Goal: Task Accomplishment & Management: Manage account settings

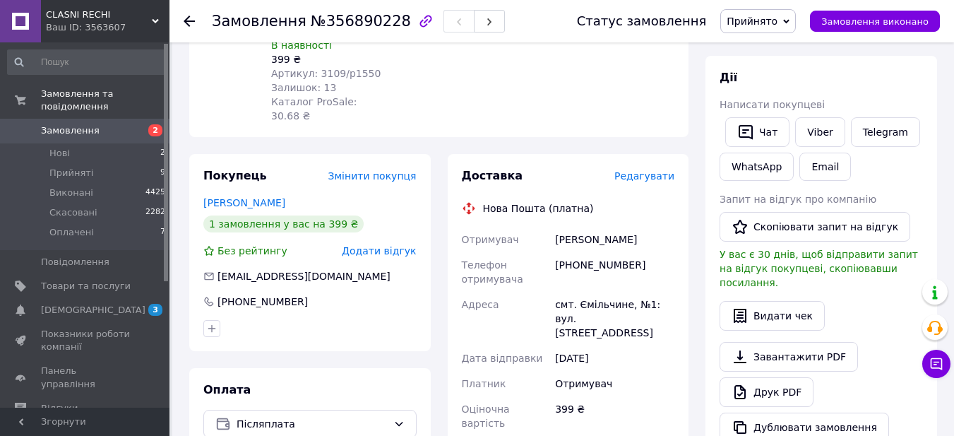
scroll to position [283, 0]
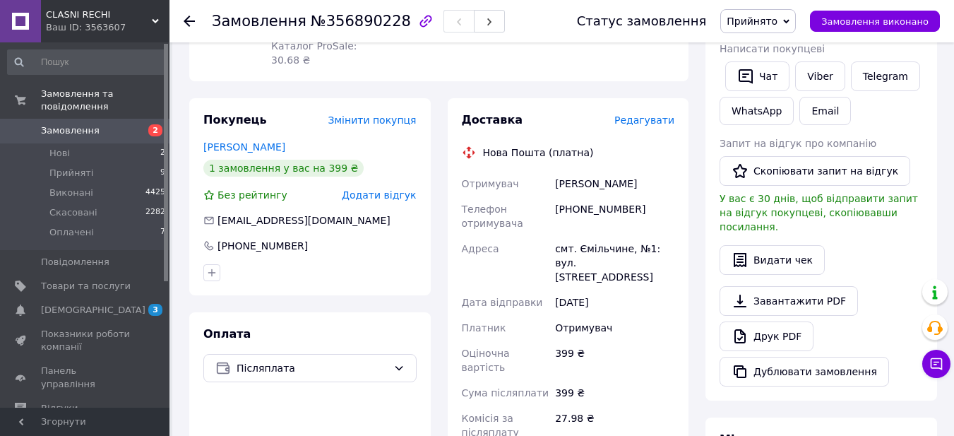
click at [190, 23] on icon at bounding box center [189, 21] width 11 height 11
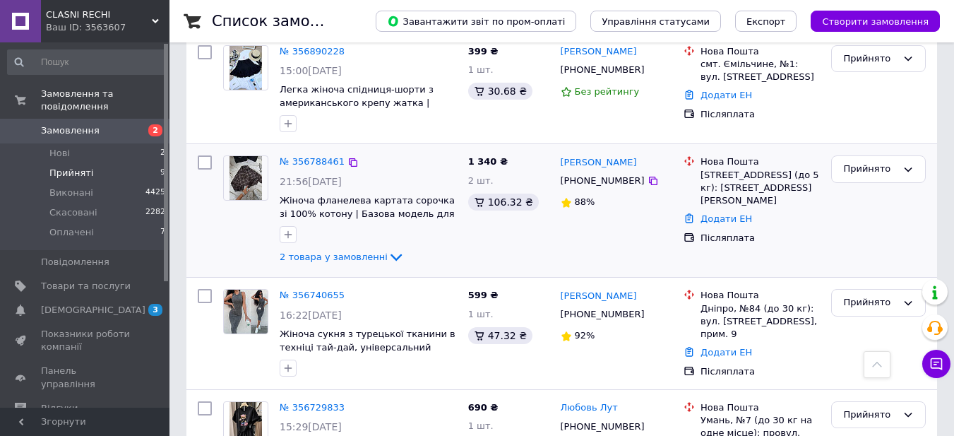
scroll to position [212, 0]
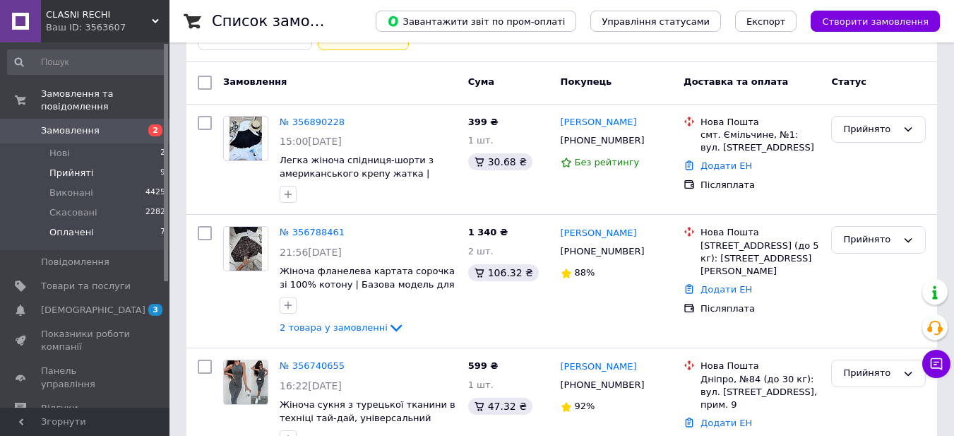
click at [54, 226] on span "Оплачені" at bounding box center [71, 232] width 45 height 13
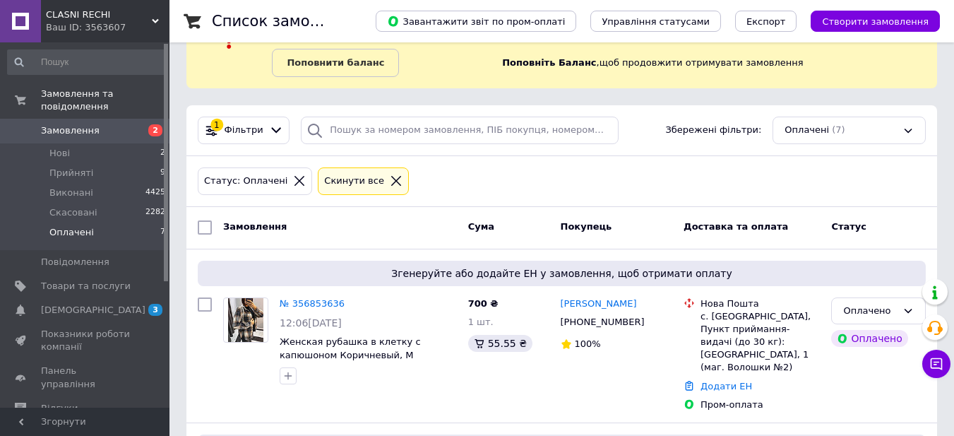
scroll to position [141, 0]
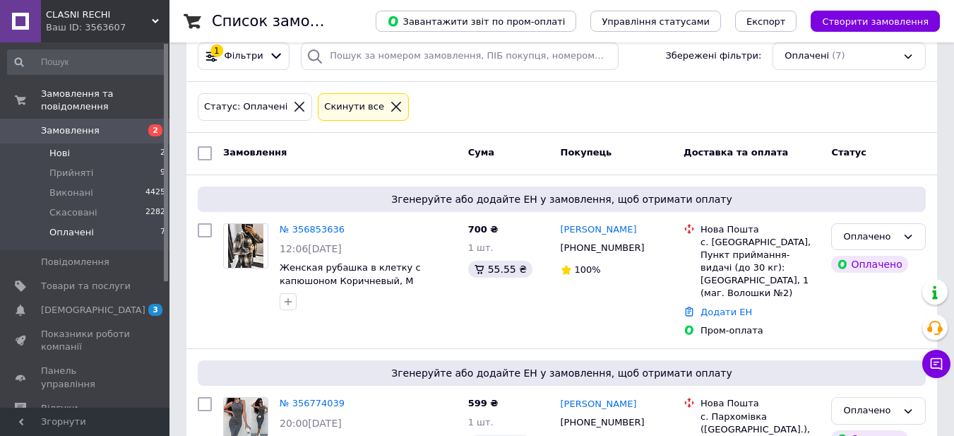
click at [54, 147] on span "Нові" at bounding box center [59, 153] width 20 height 13
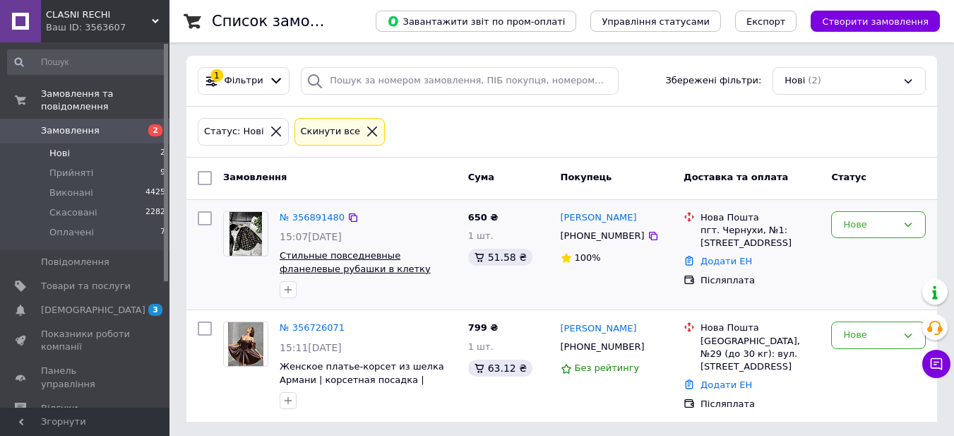
scroll to position [118, 0]
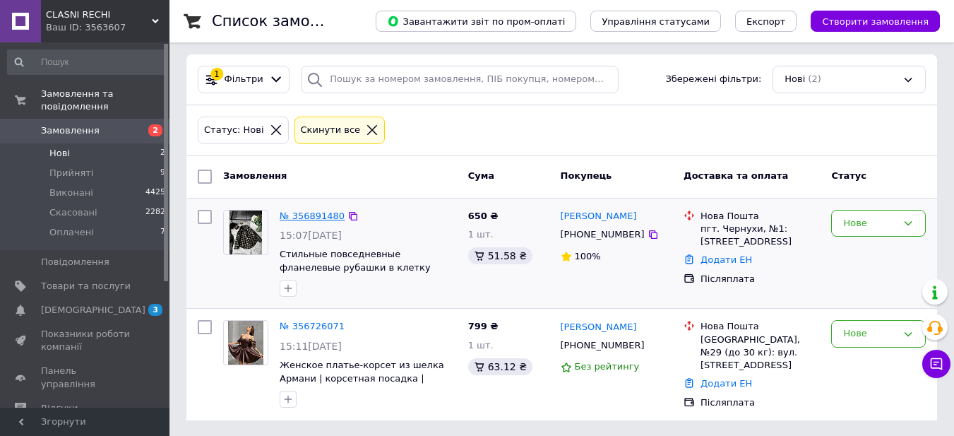
click at [308, 214] on link "№ 356891480" at bounding box center [312, 216] width 65 height 11
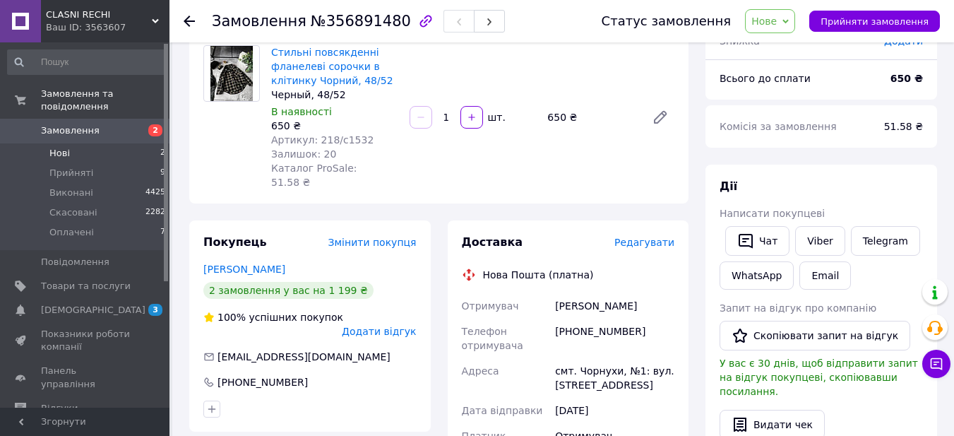
click at [61, 147] on span "Нові" at bounding box center [59, 153] width 20 height 13
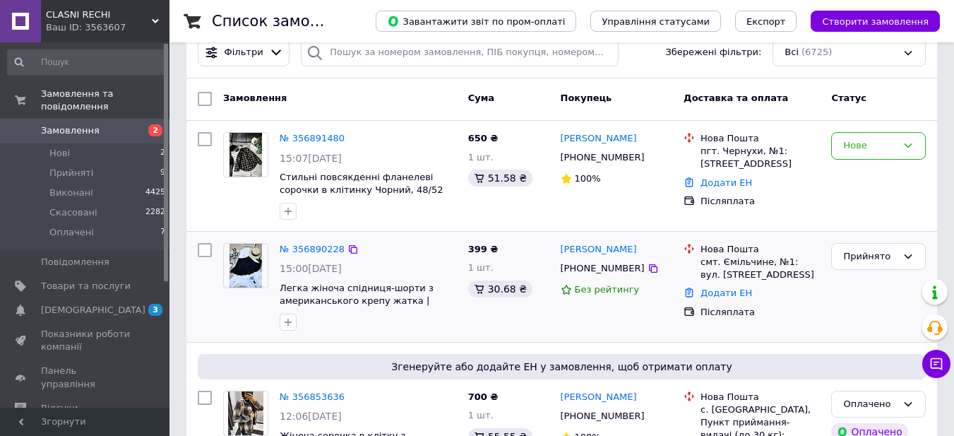
scroll to position [212, 0]
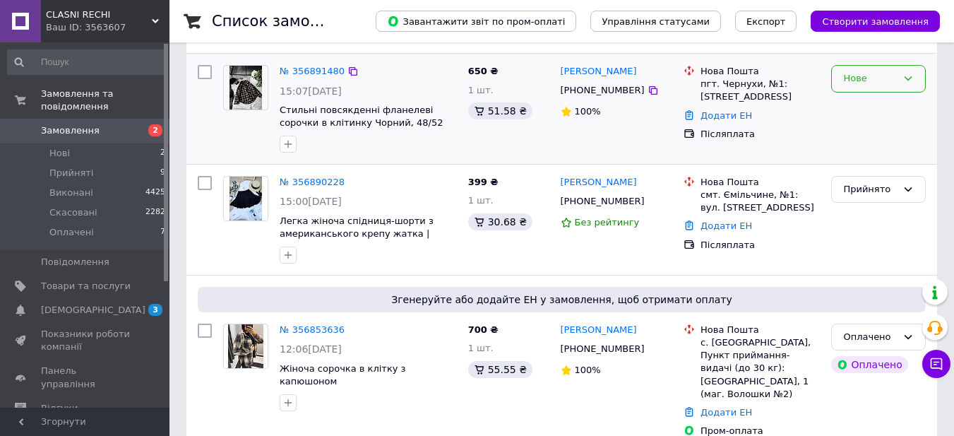
click at [914, 78] on div "Нове" at bounding box center [878, 79] width 95 height 28
click at [872, 107] on li "Прийнято" at bounding box center [878, 108] width 93 height 26
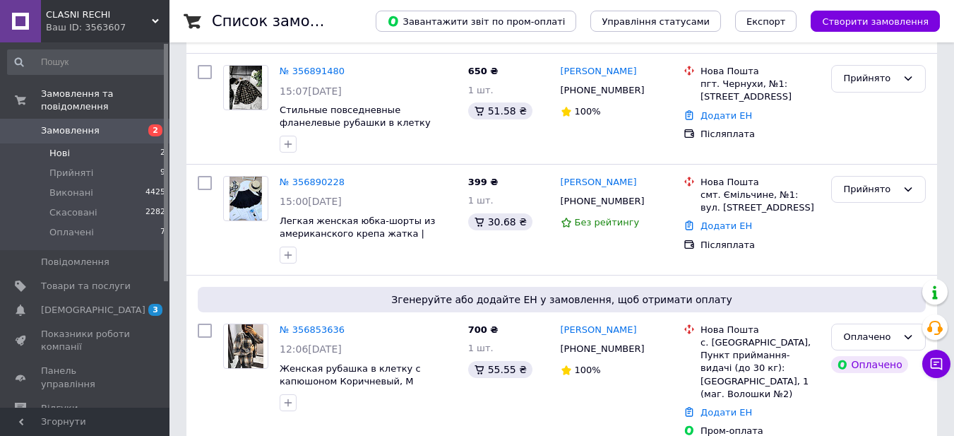
click at [66, 147] on span "Нові" at bounding box center [59, 153] width 20 height 13
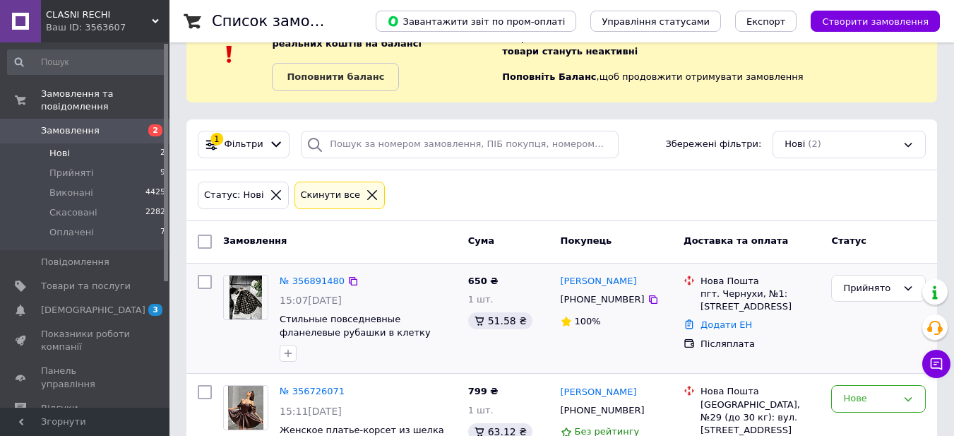
scroll to position [118, 0]
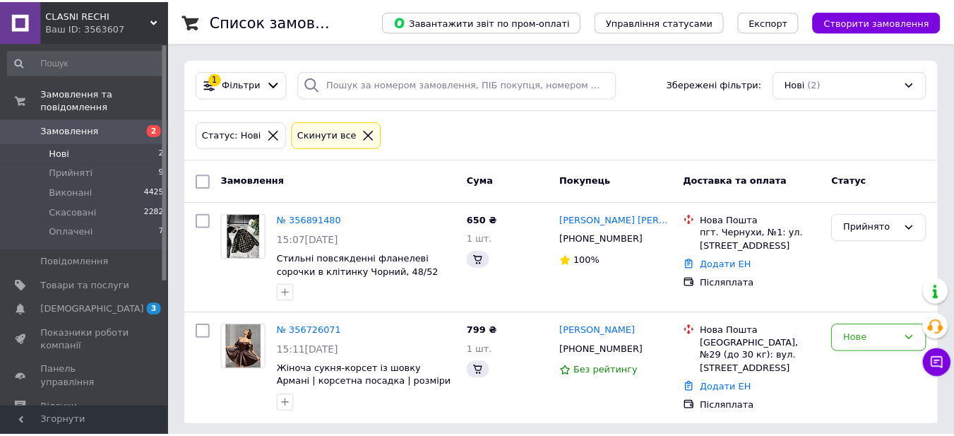
scroll to position [118, 0]
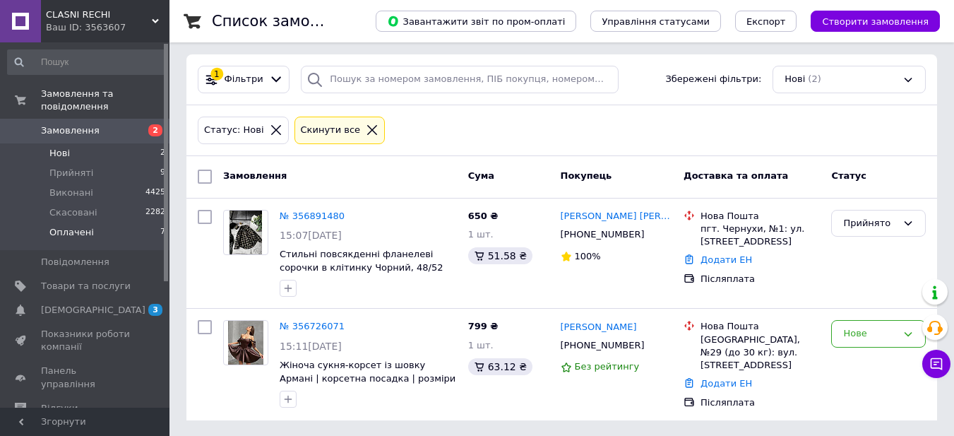
click at [74, 226] on span "Оплачені" at bounding box center [71, 232] width 45 height 13
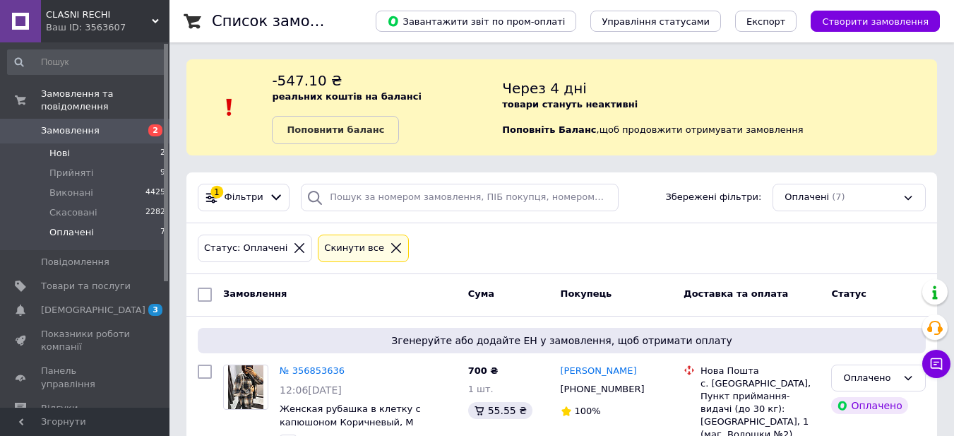
click at [64, 143] on li "Нові 2" at bounding box center [87, 153] width 174 height 20
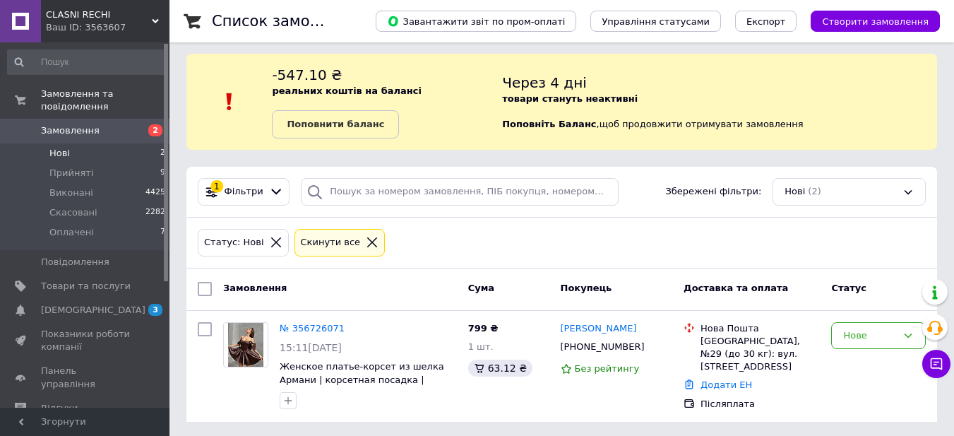
scroll to position [7, 0]
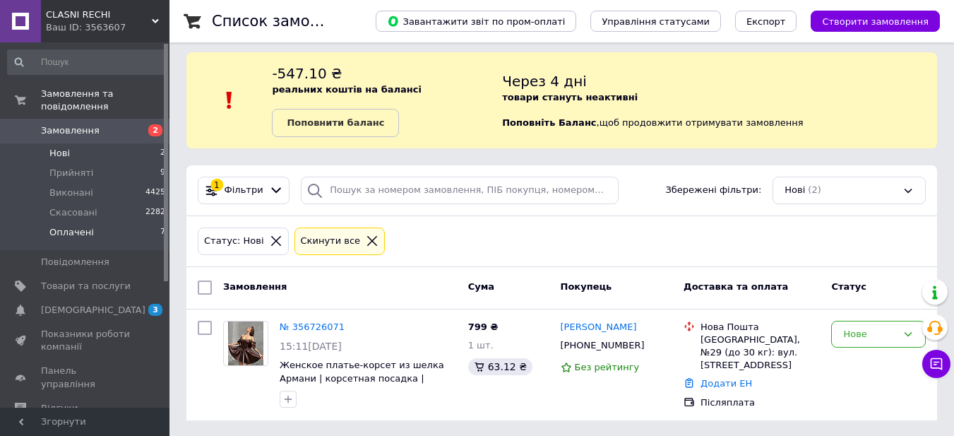
click at [92, 223] on li "Оплачені 7" at bounding box center [87, 236] width 174 height 27
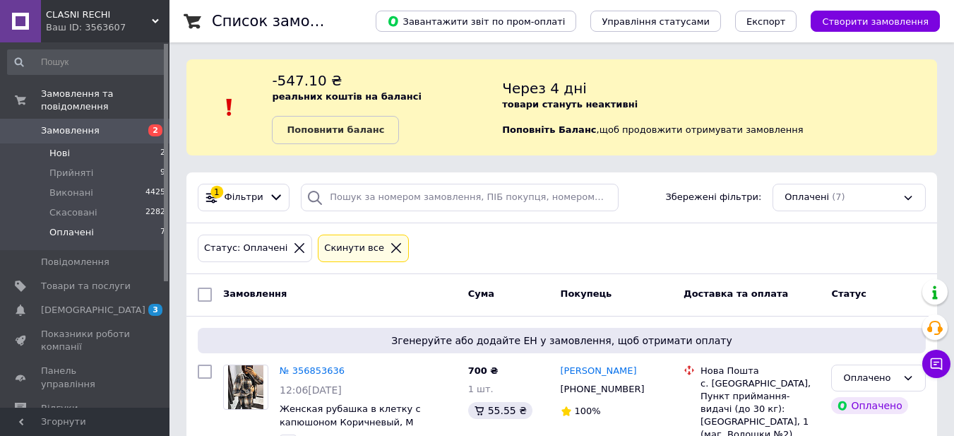
click at [54, 143] on li "Нові 2" at bounding box center [87, 153] width 174 height 20
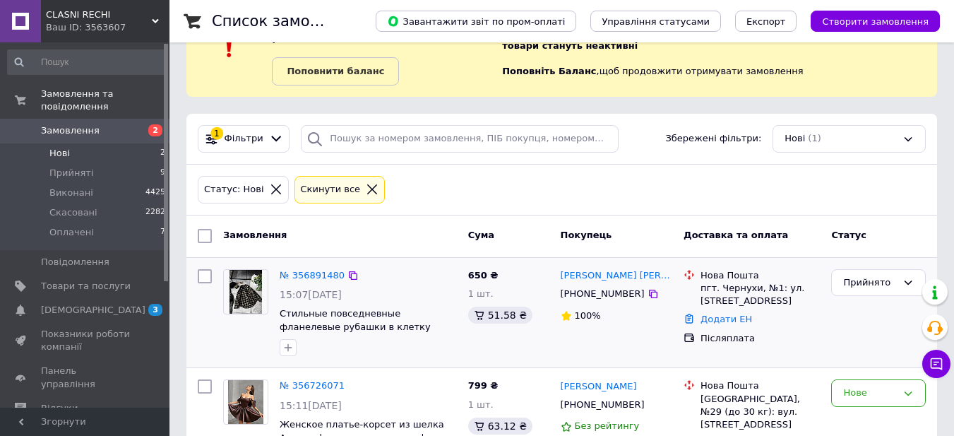
scroll to position [118, 0]
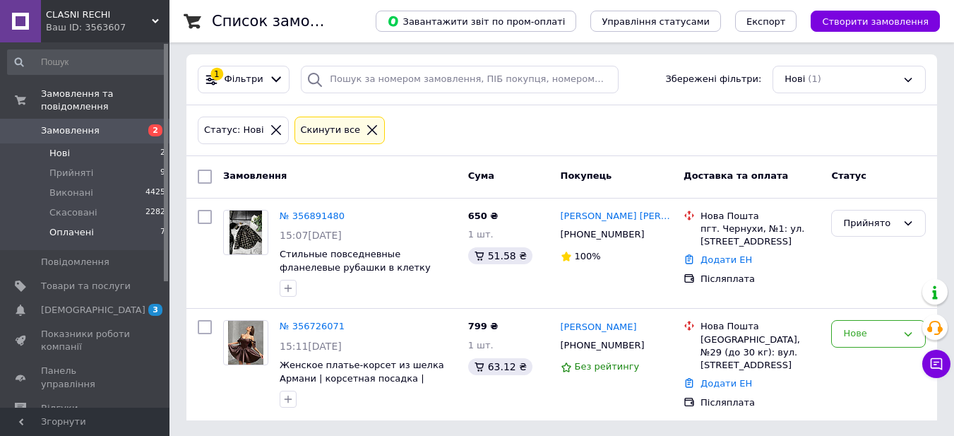
click at [64, 226] on span "Оплачені" at bounding box center [71, 232] width 45 height 13
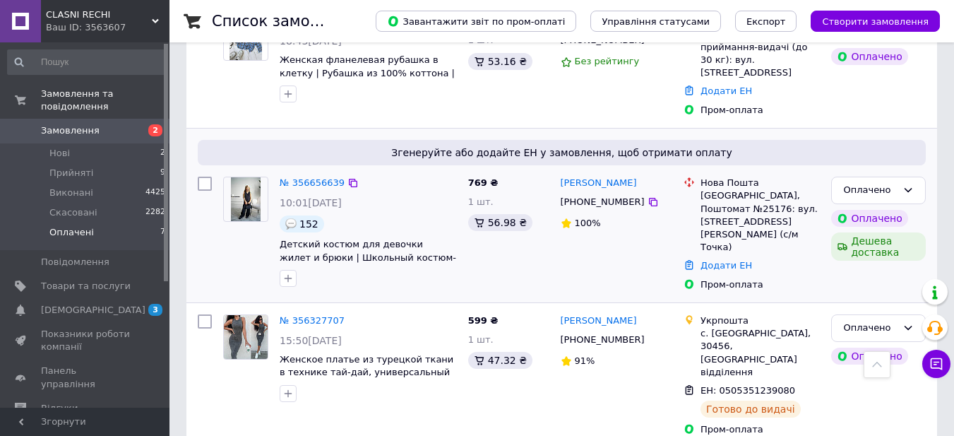
scroll to position [908, 0]
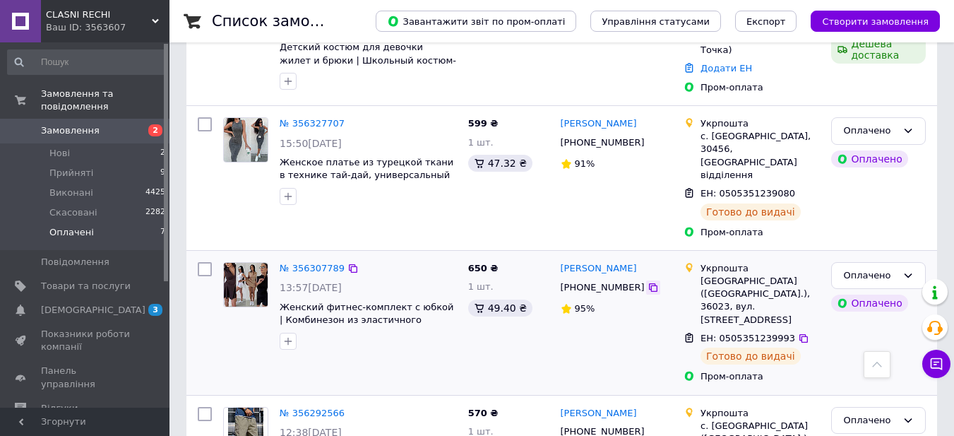
click at [648, 282] on icon at bounding box center [653, 287] width 11 height 11
click at [64, 147] on span "Нові" at bounding box center [59, 153] width 20 height 13
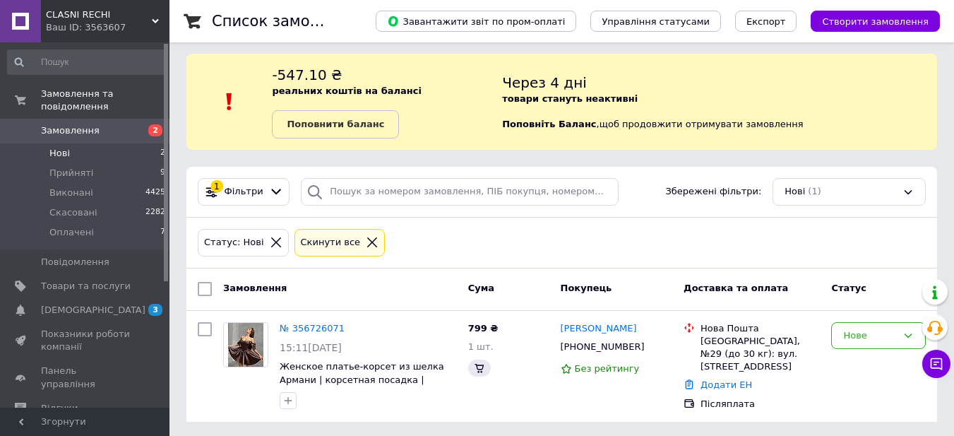
scroll to position [7, 0]
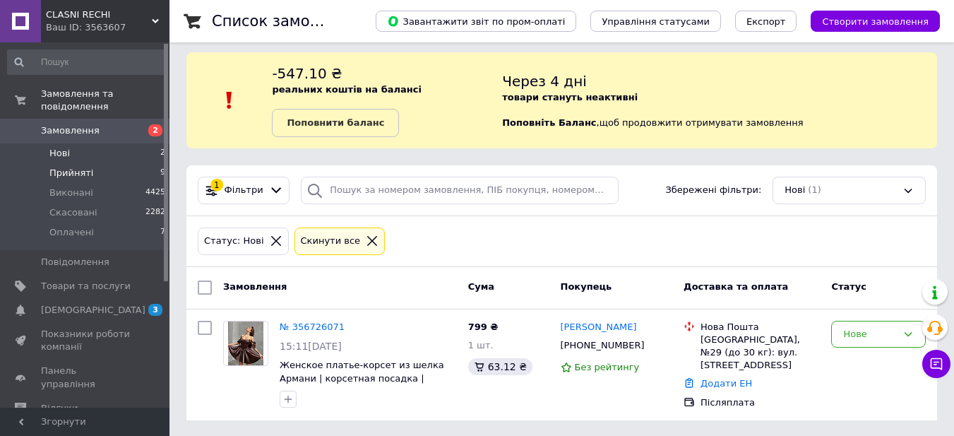
click at [83, 167] on span "Прийняті" at bounding box center [71, 173] width 44 height 13
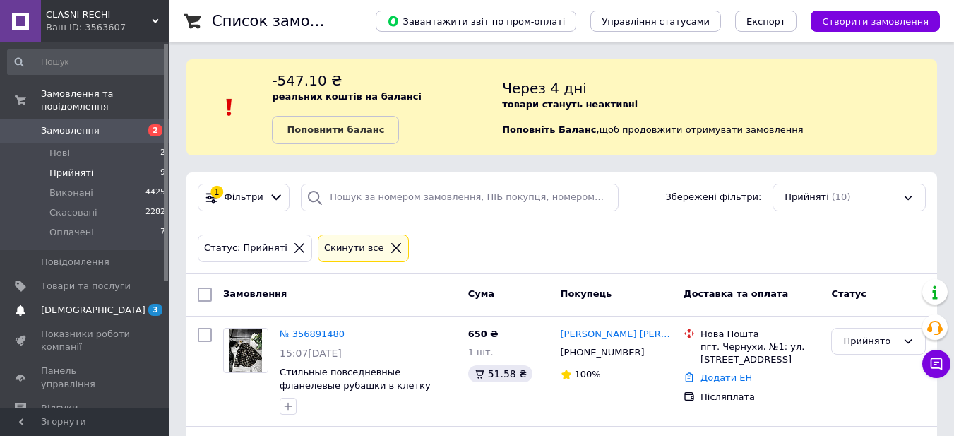
click at [83, 304] on span "[DEMOGRAPHIC_DATA]" at bounding box center [93, 310] width 105 height 13
